Goal: Navigation & Orientation: Understand site structure

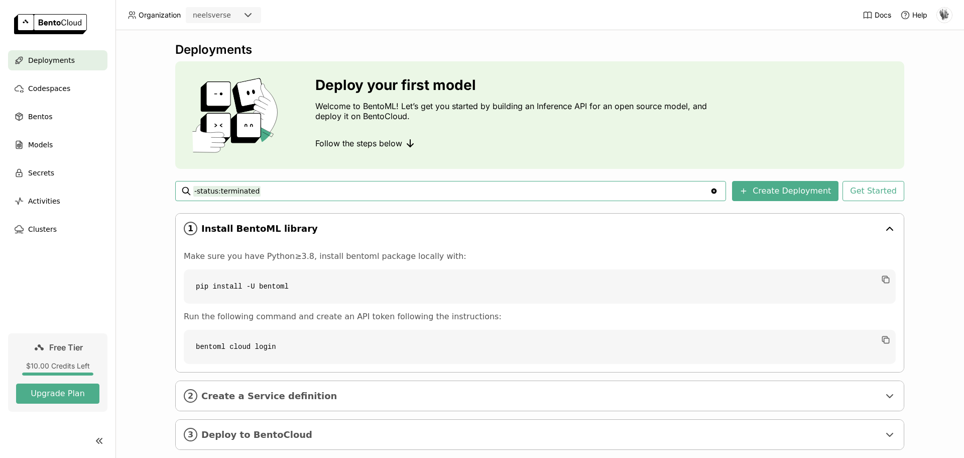
scroll to position [19, 0]
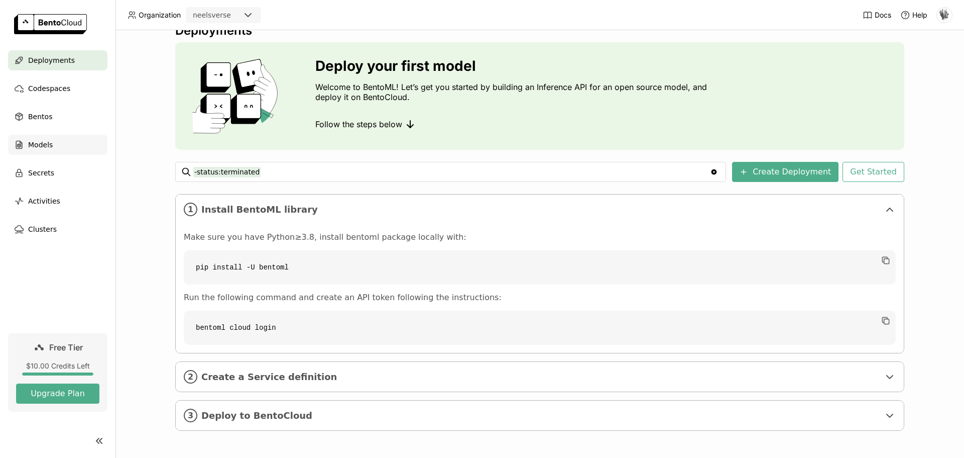
click at [38, 148] on span "Models" at bounding box center [40, 145] width 25 height 12
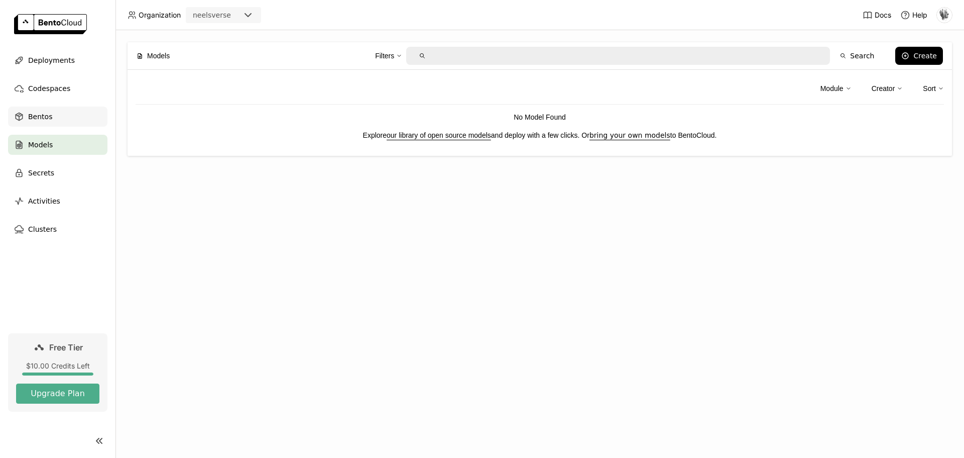
click at [42, 113] on span "Bentos" at bounding box center [40, 116] width 24 height 12
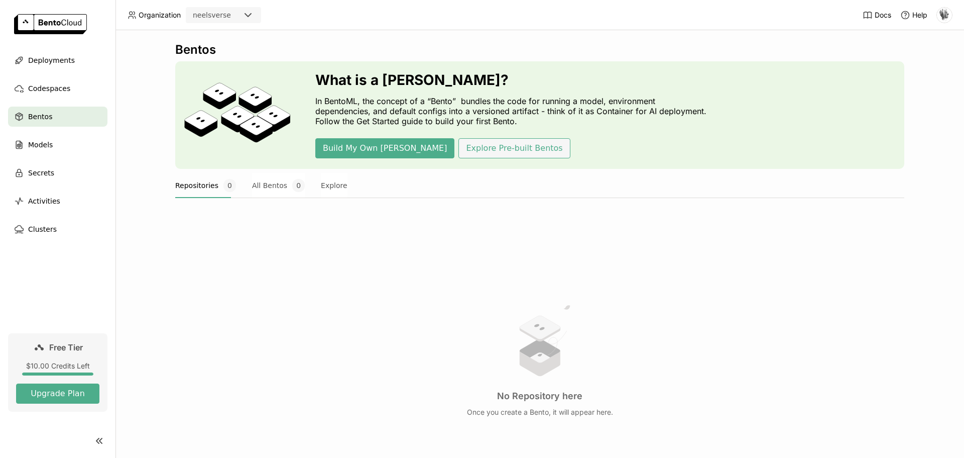
click at [490, 150] on button "Explore Pre-built Bentos" at bounding box center [514, 148] width 111 height 20
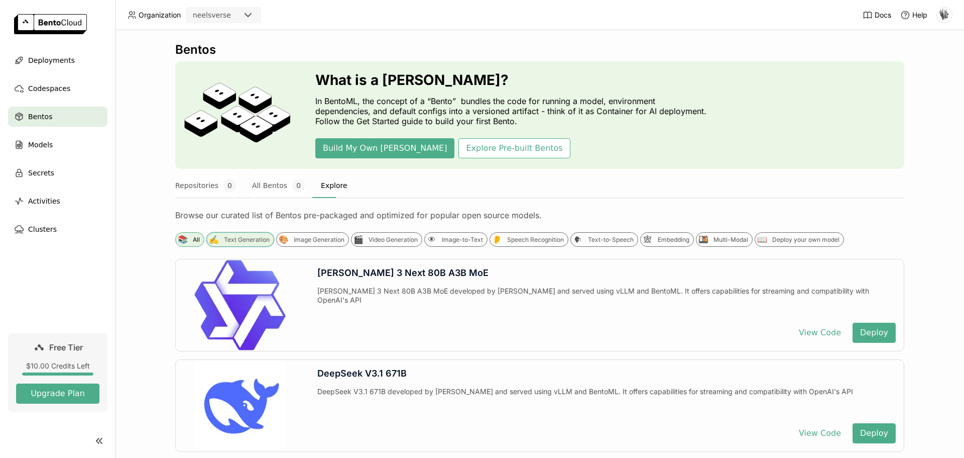
click at [228, 239] on div "Text Generation" at bounding box center [247, 240] width 46 height 8
click at [307, 244] on div "🎨 Image Generation" at bounding box center [312, 239] width 73 height 15
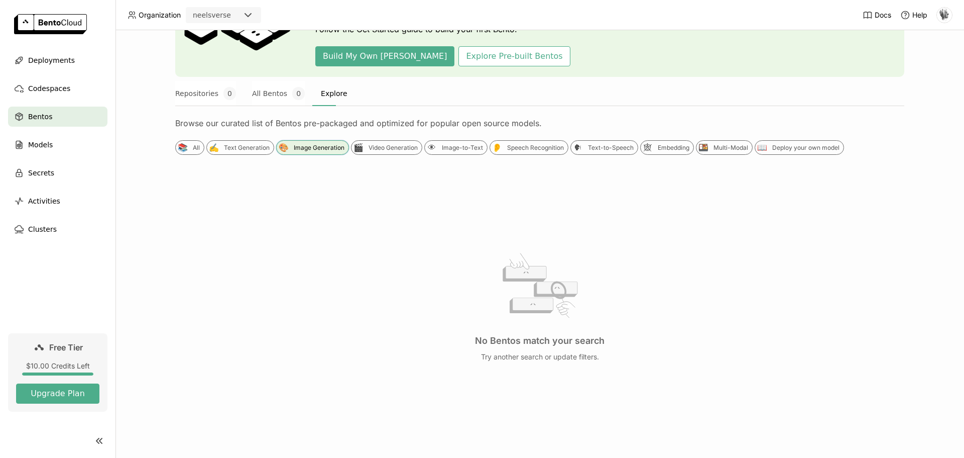
scroll to position [103, 0]
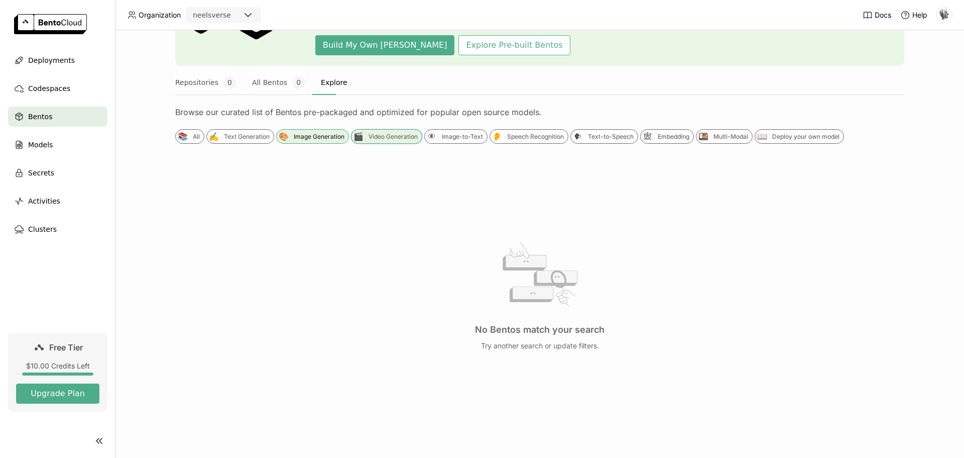
click at [376, 143] on div "🎬 Video Generation" at bounding box center [386, 136] width 71 height 15
click at [443, 136] on div "Image-to-Text" at bounding box center [462, 137] width 41 height 8
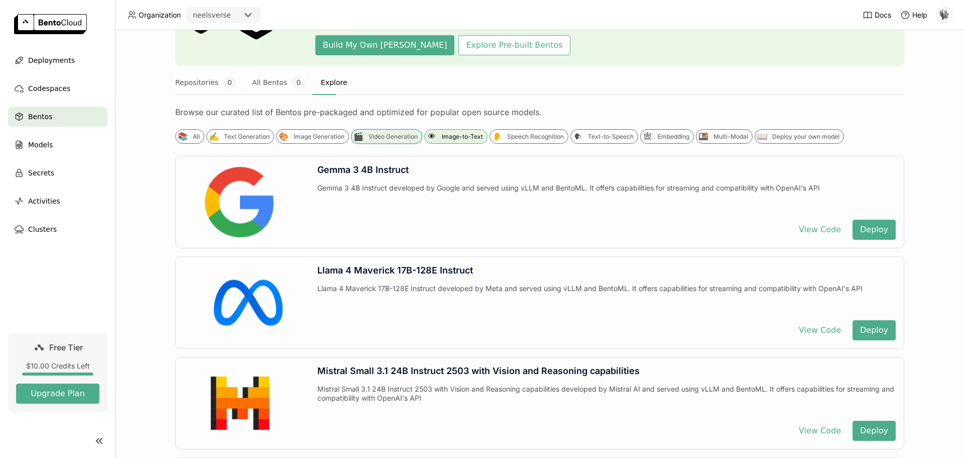
click at [381, 137] on div "Video Generation" at bounding box center [393, 137] width 49 height 8
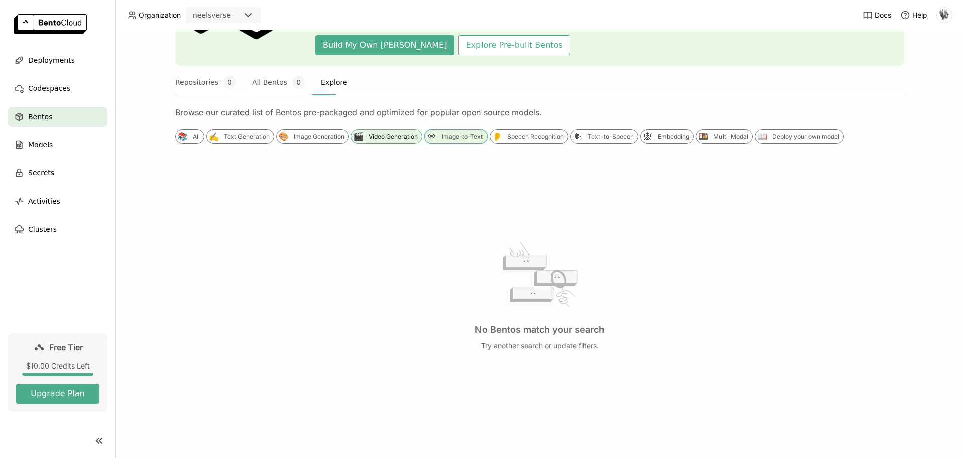
click at [462, 135] on div "Image-to-Text" at bounding box center [462, 137] width 41 height 8
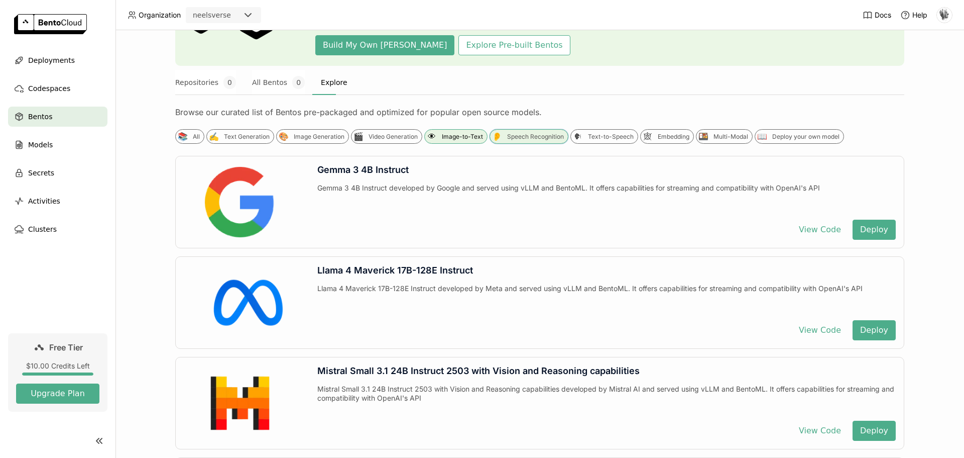
click at [506, 141] on div "👂 Speech Recognition" at bounding box center [529, 136] width 79 height 15
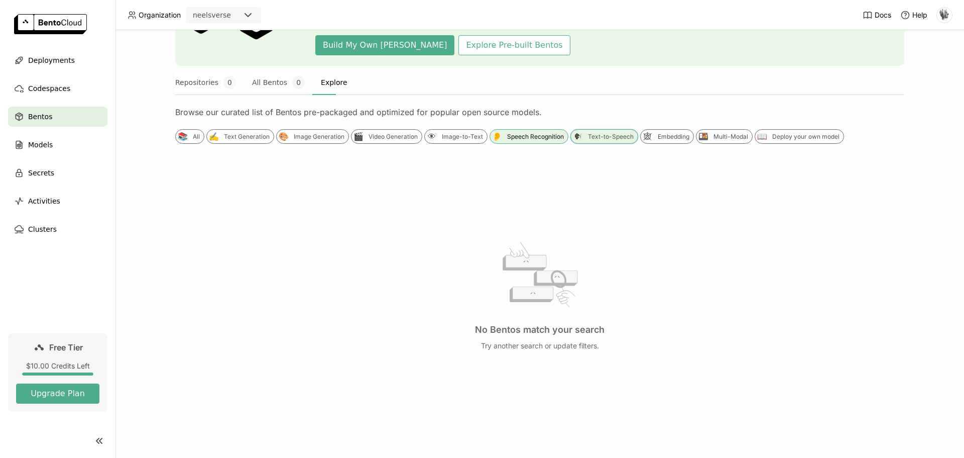
click at [588, 135] on div "Text-to-Speech" at bounding box center [611, 137] width 46 height 8
click at [659, 137] on div "Embedding" at bounding box center [674, 137] width 32 height 8
click at [703, 140] on div "🍱" at bounding box center [703, 136] width 11 height 11
click at [776, 137] on div "Deploy your own model" at bounding box center [805, 137] width 67 height 8
click at [187, 136] on div "📚 All" at bounding box center [189, 136] width 29 height 15
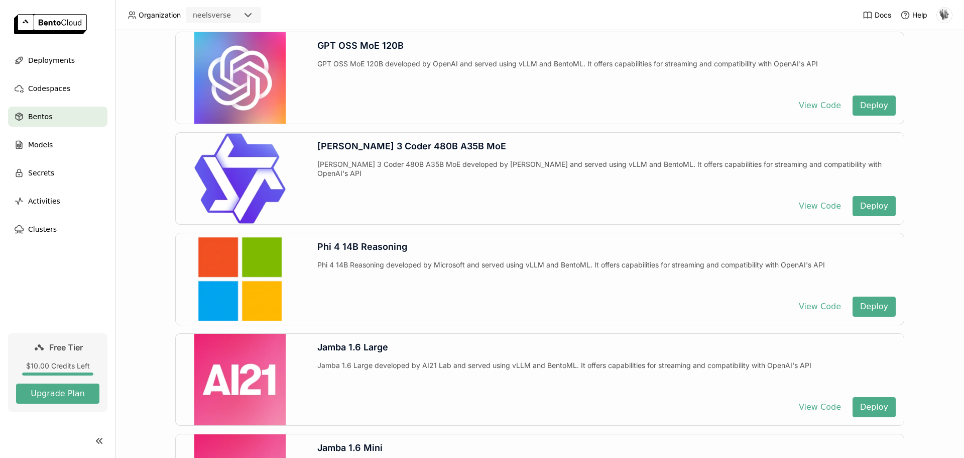
scroll to position [630, 0]
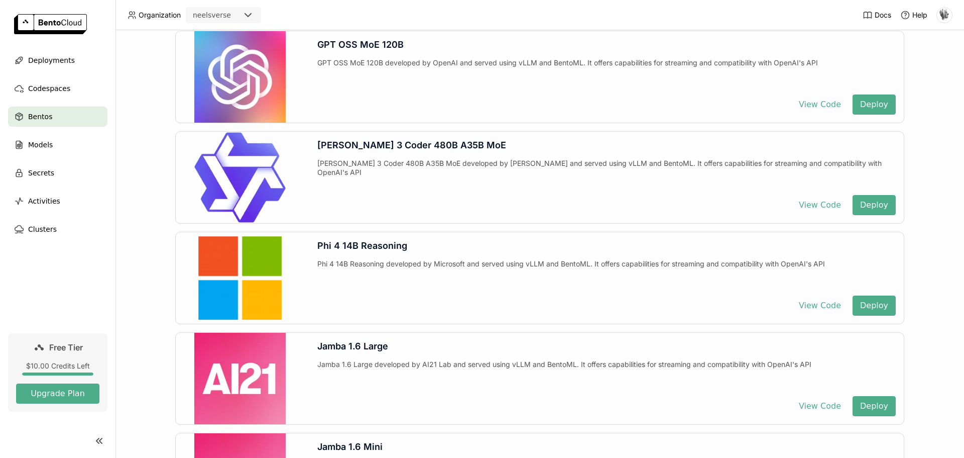
click at [248, 13] on icon at bounding box center [248, 15] width 12 height 12
click at [141, 92] on div "Bentos What is a [DEMOGRAPHIC_DATA]? In BentoML, the concept of a “Bento” bundl…" at bounding box center [540, 243] width 849 height 427
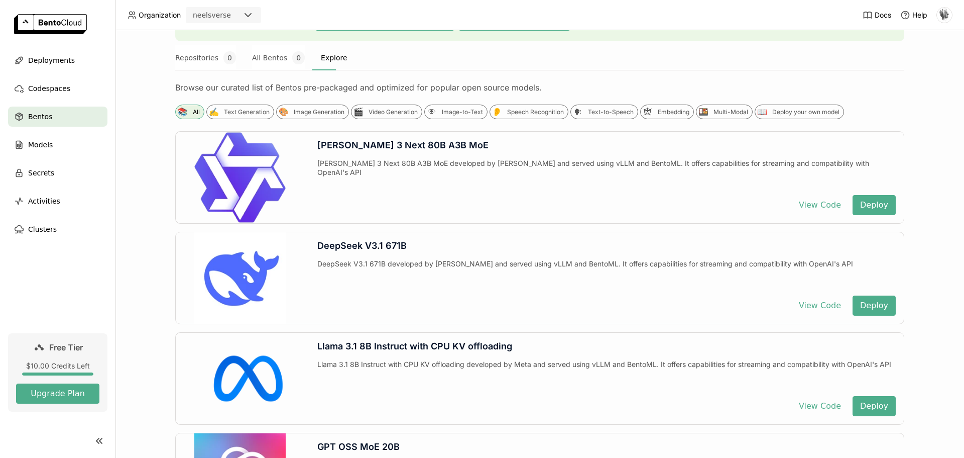
scroll to position [0, 0]
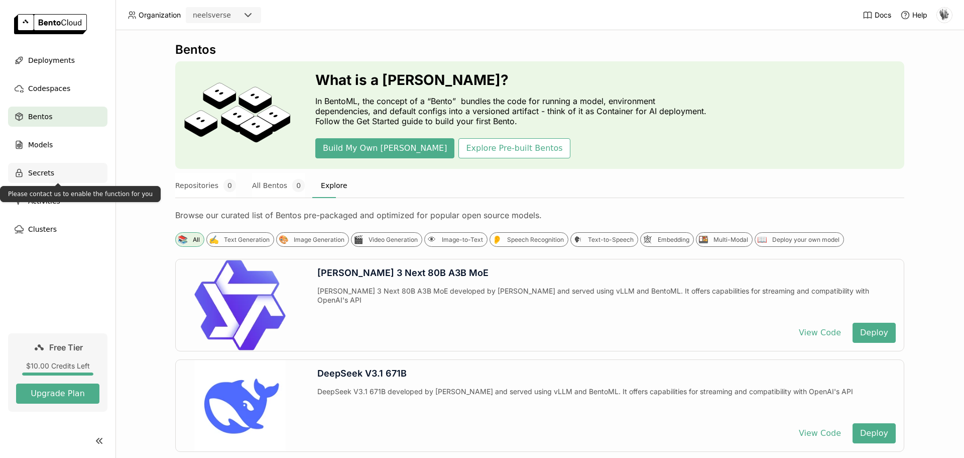
click at [36, 170] on span "Secrets" at bounding box center [41, 173] width 26 height 12
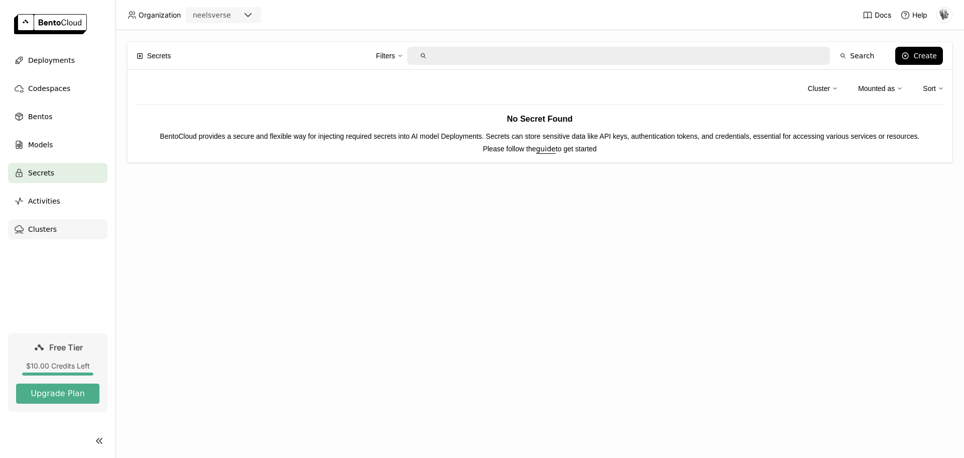
click at [40, 228] on span "Clusters" at bounding box center [42, 229] width 29 height 12
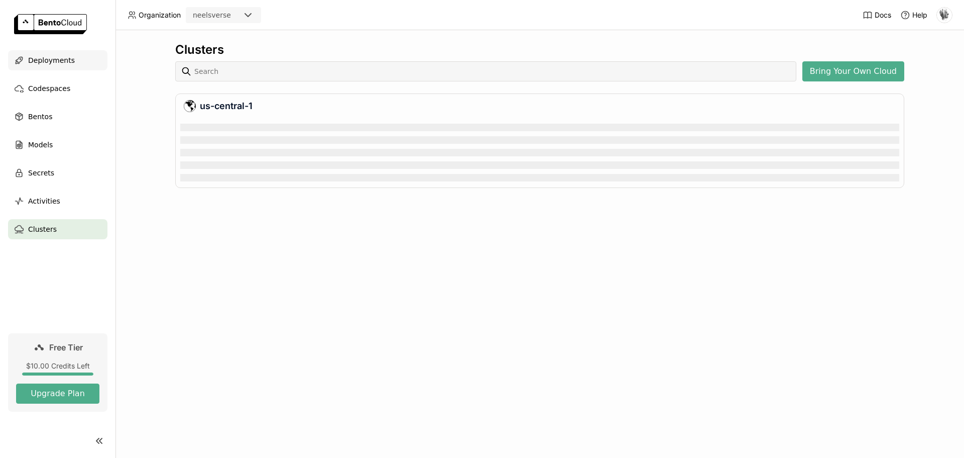
click at [61, 61] on span "Deployments" at bounding box center [51, 60] width 47 height 12
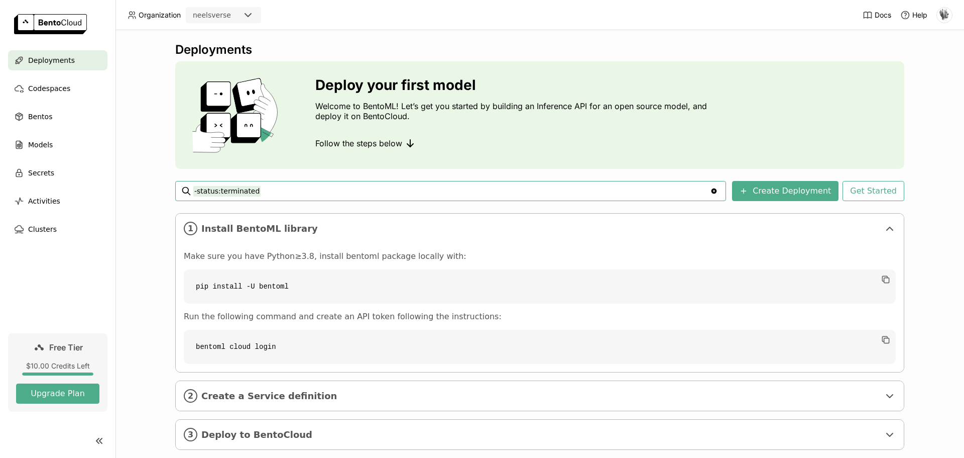
scroll to position [19, 0]
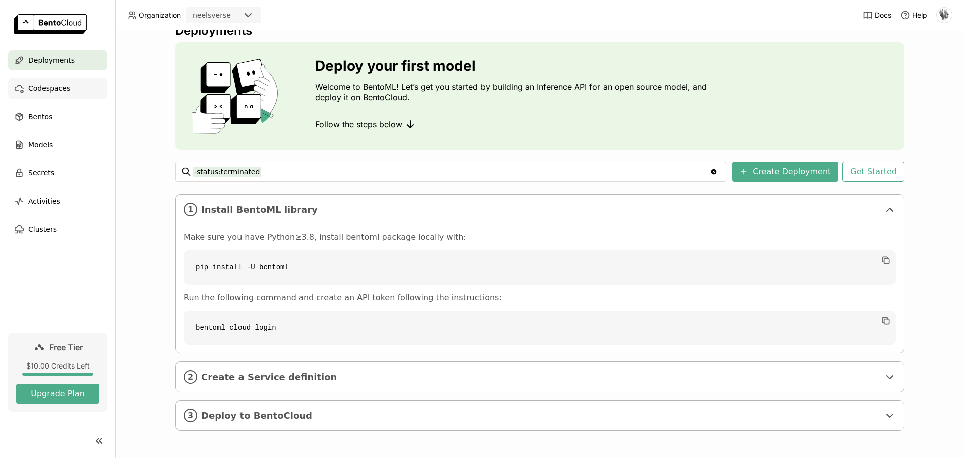
click at [56, 93] on span "Codespaces" at bounding box center [49, 88] width 42 height 12
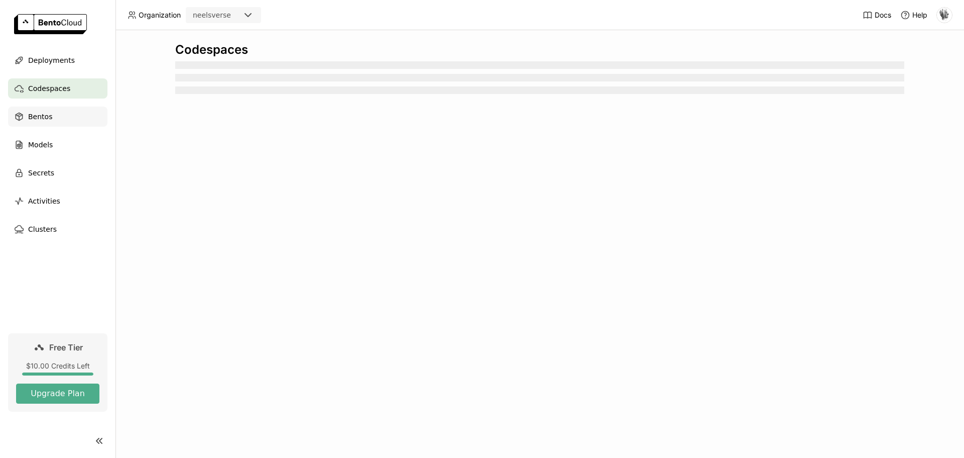
click at [37, 115] on span "Bentos" at bounding box center [40, 116] width 24 height 12
